Goal: Task Accomplishment & Management: Use online tool/utility

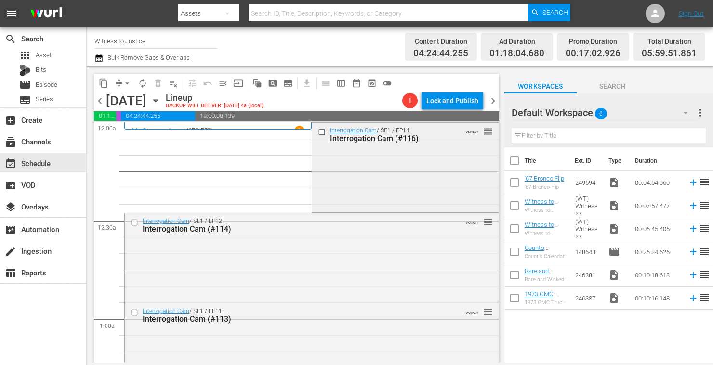
click at [424, 187] on div "Interrogation Cam / SE1 / EP14: Interrogation Cam (#116) VARIANT reorder" at bounding box center [405, 167] width 187 height 88
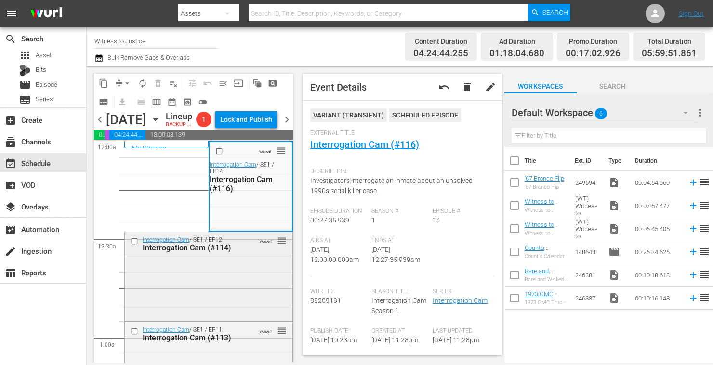
click at [259, 256] on div "Interrogation Cam / SE1 / EP12: Interrogation Cam (#114) VARIANT reorder" at bounding box center [209, 244] width 168 height 24
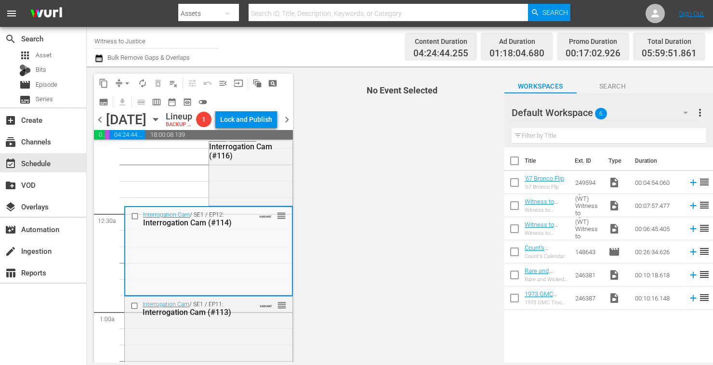
scroll to position [116, 0]
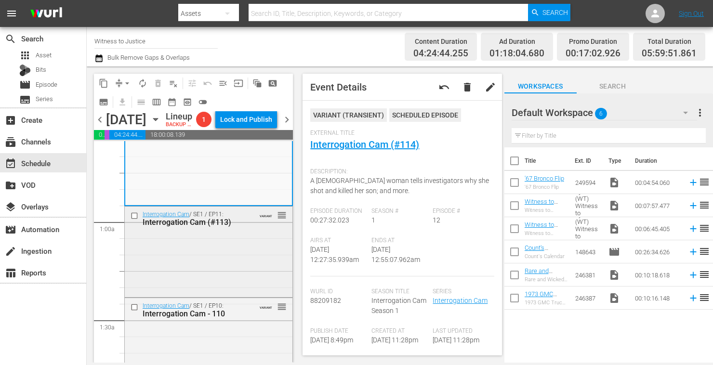
click at [203, 281] on div "Interrogation Cam / SE1 / EP11: Interrogation Cam (#113) VARIANT reorder" at bounding box center [209, 251] width 168 height 89
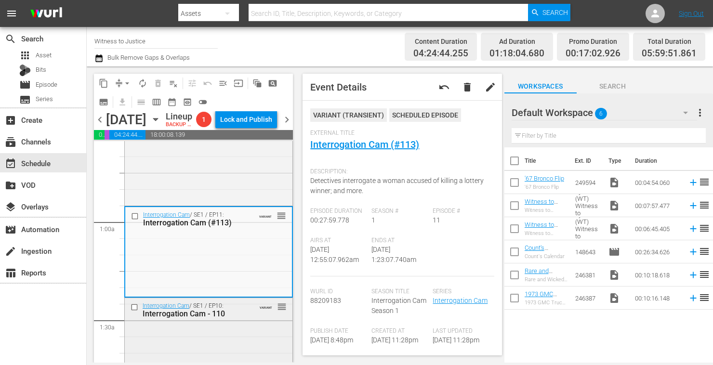
click at [253, 322] on div "Interrogation Cam / SE1 / EP10: Interrogation Cam - 110 VARIANT reorder" at bounding box center [209, 310] width 168 height 24
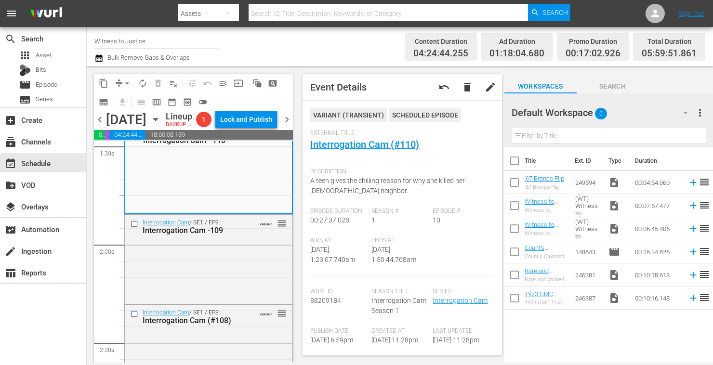
scroll to position [295, 0]
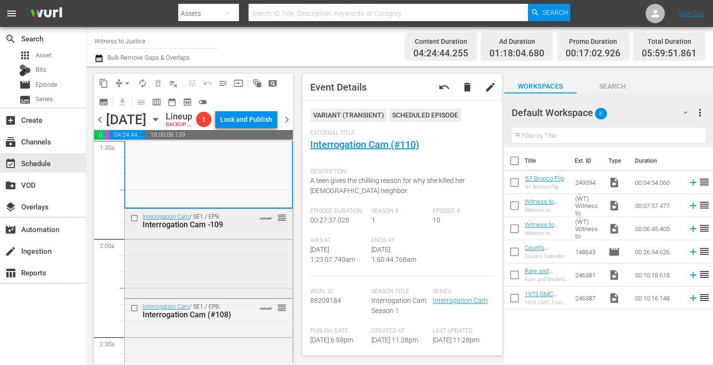
click at [251, 268] on div "Interrogation Cam / SE1 / EP9: Interrogation Cam -109 VARIANT reorder" at bounding box center [209, 252] width 168 height 87
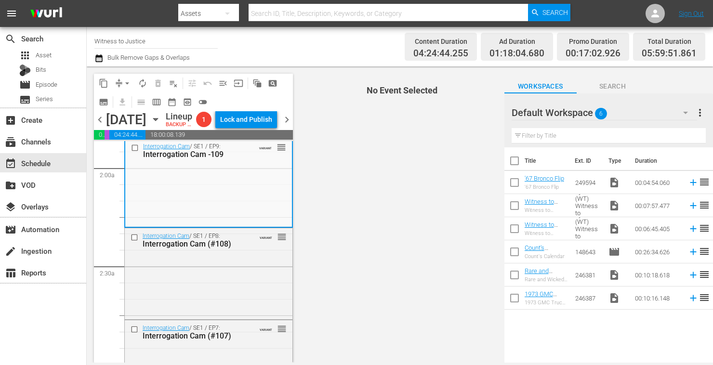
scroll to position [373, 0]
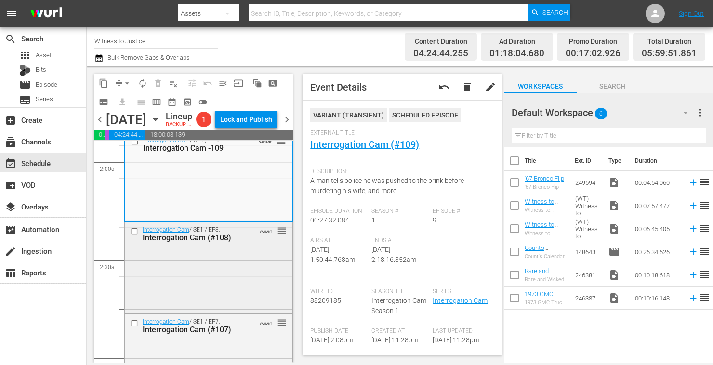
click at [247, 246] on div "Interrogation Cam / SE1 / EP8: Interrogation Cam (#108) VARIANT reorder" at bounding box center [209, 234] width 168 height 24
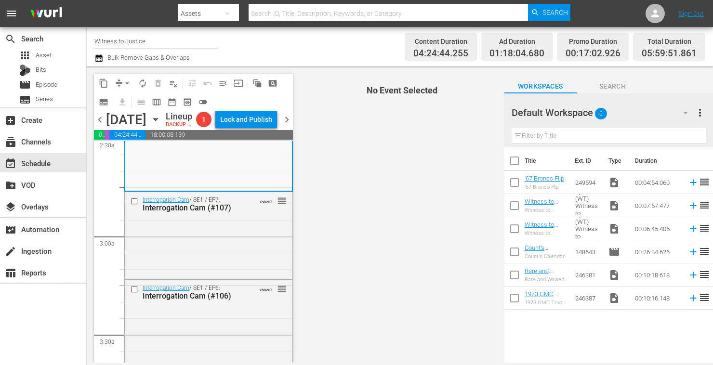
scroll to position [514, 0]
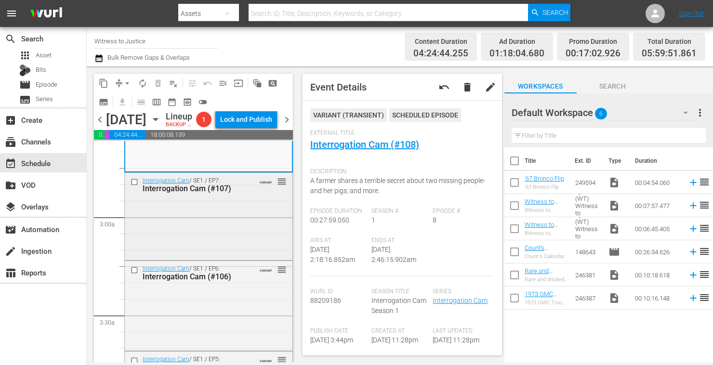
click at [227, 258] on div "Interrogation Cam / SE1 / EP7: Interrogation Cam (#107) VARIANT reorder" at bounding box center [209, 215] width 168 height 85
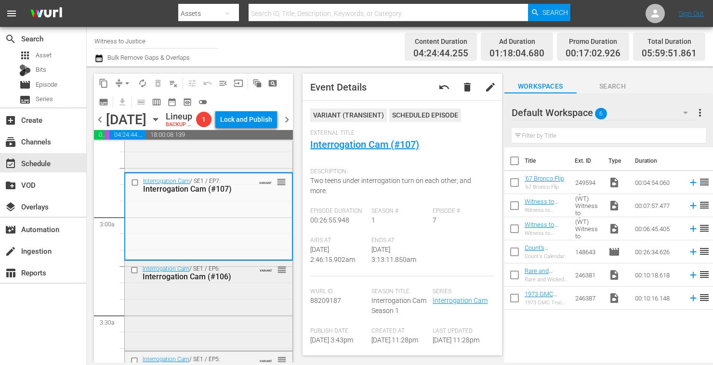
click at [250, 285] on div "Interrogation Cam / SE1 / EP6: Interrogation Cam (#106) VARIANT reorder" at bounding box center [209, 273] width 168 height 24
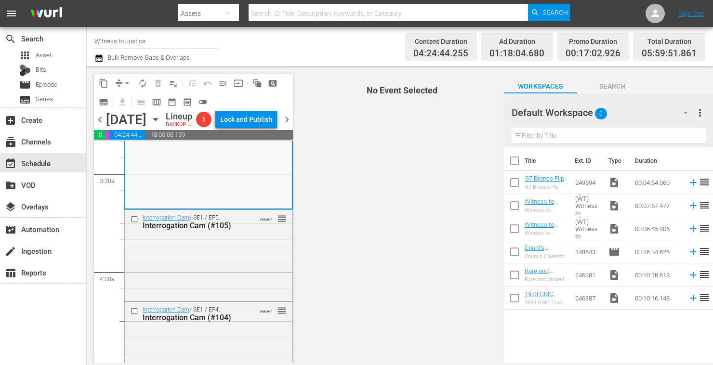
scroll to position [687, 0]
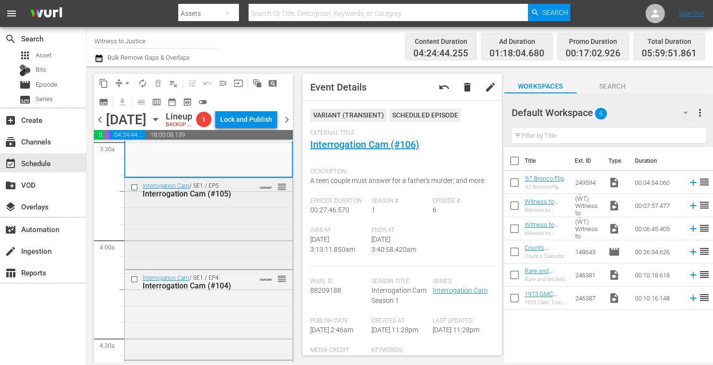
click at [249, 244] on div "Interrogation Cam / SE1 / EP5: Interrogation Cam (#105) VARIANT reorder" at bounding box center [209, 222] width 168 height 89
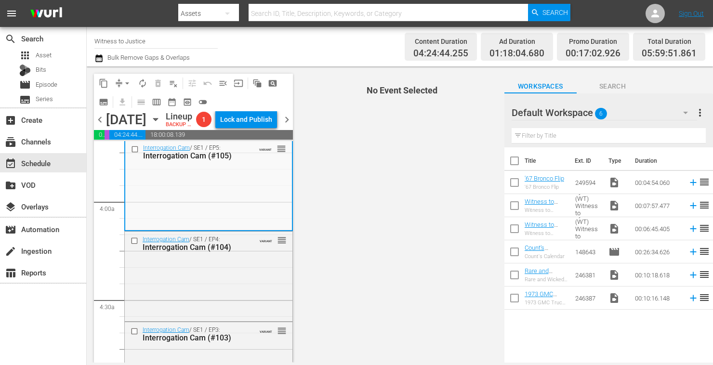
scroll to position [745, 0]
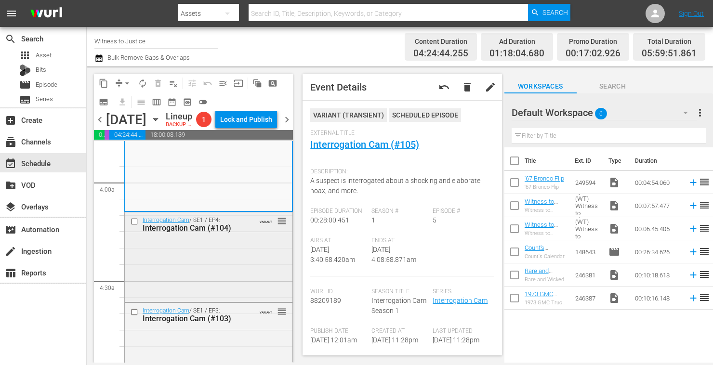
click at [258, 236] on div "Interrogation Cam / SE1 / EP4: Interrogation Cam (#104) VARIANT reorder" at bounding box center [209, 225] width 168 height 24
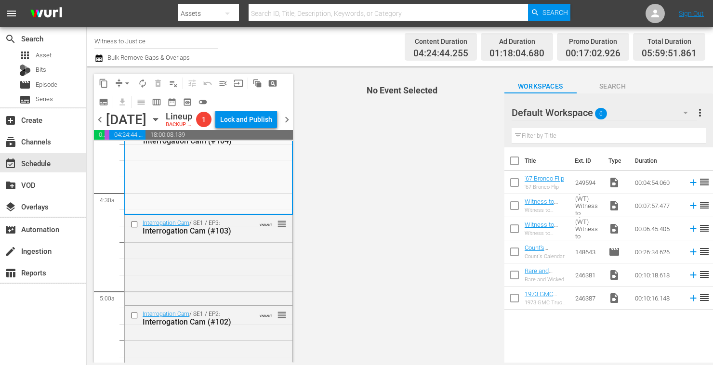
scroll to position [841, 0]
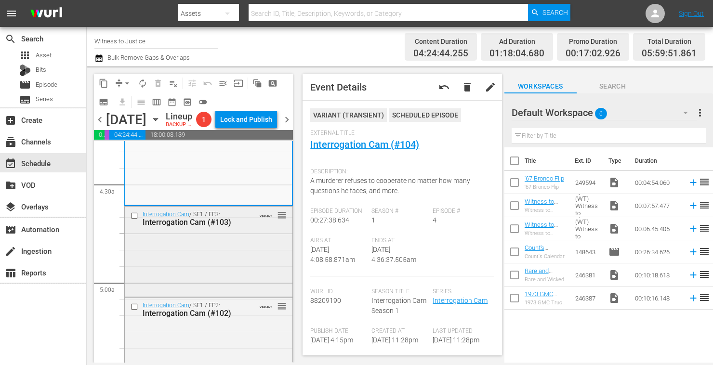
click at [251, 277] on div "Interrogation Cam / SE1 / EP3: Interrogation Cam (#103) VARIANT reorder" at bounding box center [209, 251] width 168 height 88
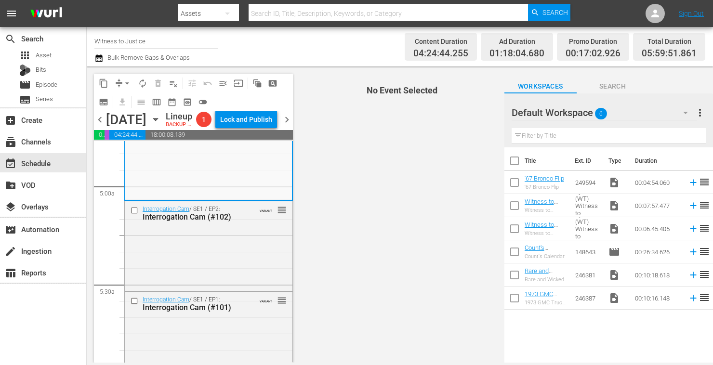
scroll to position [957, 0]
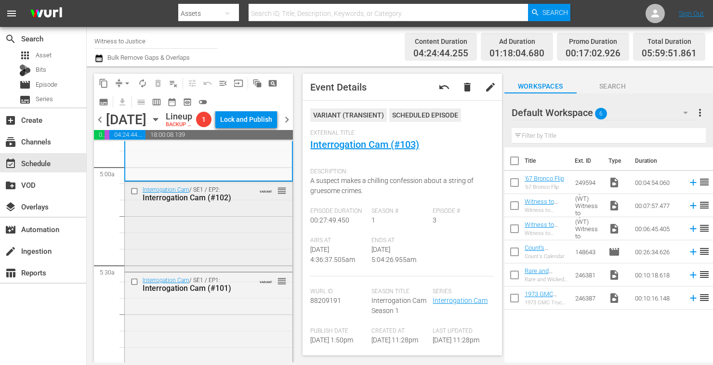
click at [237, 254] on div "Interrogation Cam / SE1 / EP2: Interrogation Cam (#102) VARIANT reorder" at bounding box center [209, 226] width 168 height 88
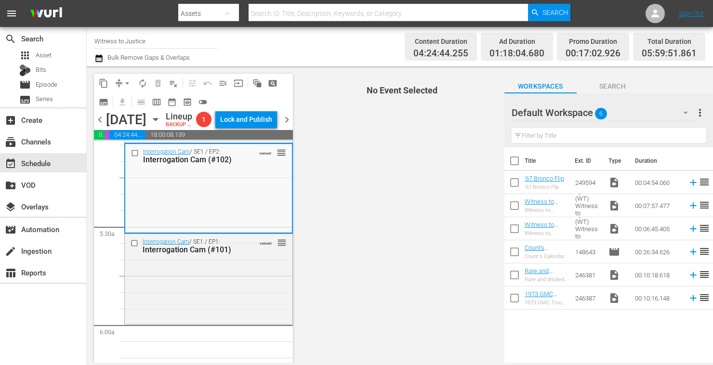
scroll to position [1015, 0]
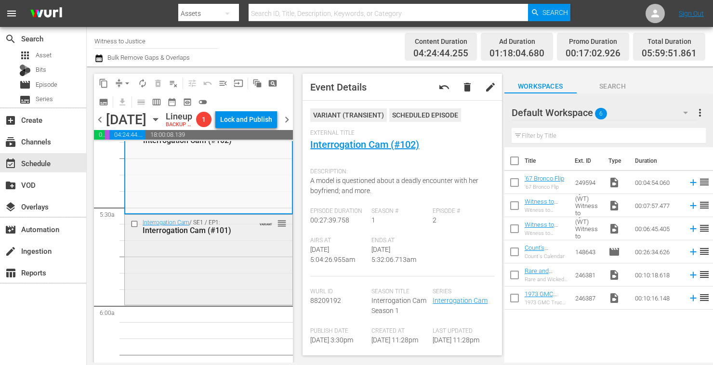
click at [254, 291] on div "Interrogation Cam / SE1 / EP1: Interrogation Cam (#101) VARIANT reorder" at bounding box center [209, 259] width 168 height 88
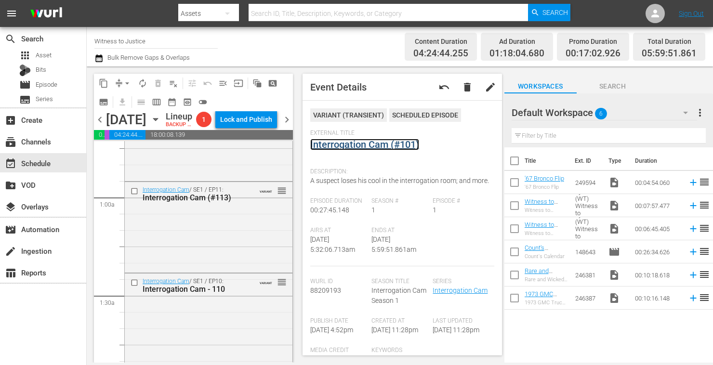
scroll to position [0, 0]
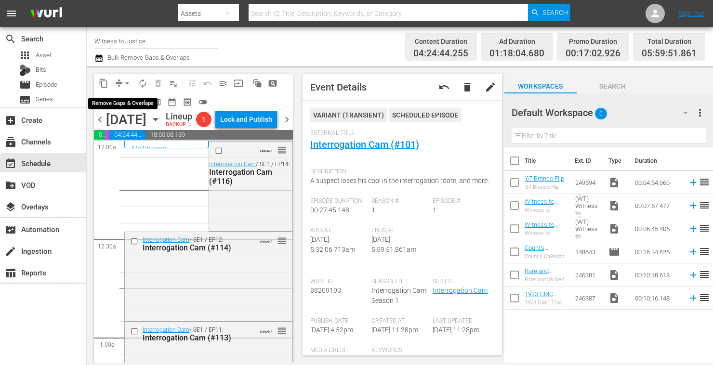
click at [125, 80] on span "arrow_drop_down" at bounding box center [127, 84] width 10 height 10
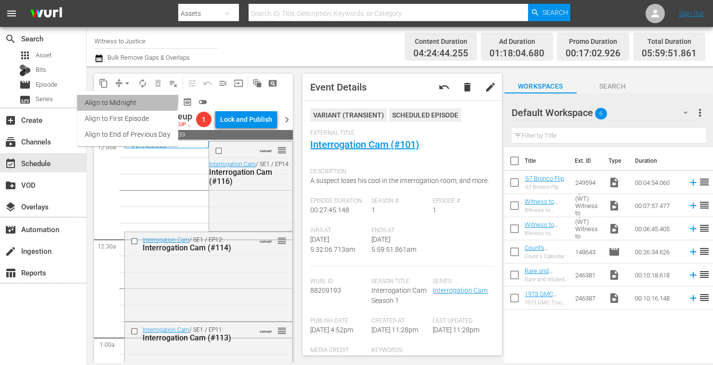
click at [122, 100] on li "Align to Midnight" at bounding box center [127, 103] width 101 height 16
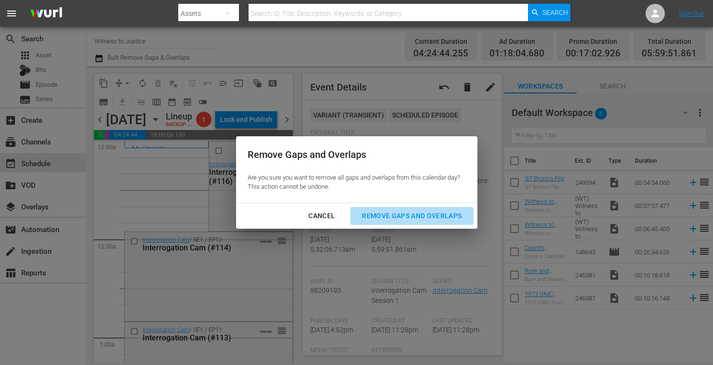
click at [378, 214] on div "Remove Gaps and Overlaps" at bounding box center [411, 216] width 115 height 12
